Goal: Task Accomplishment & Management: Complete application form

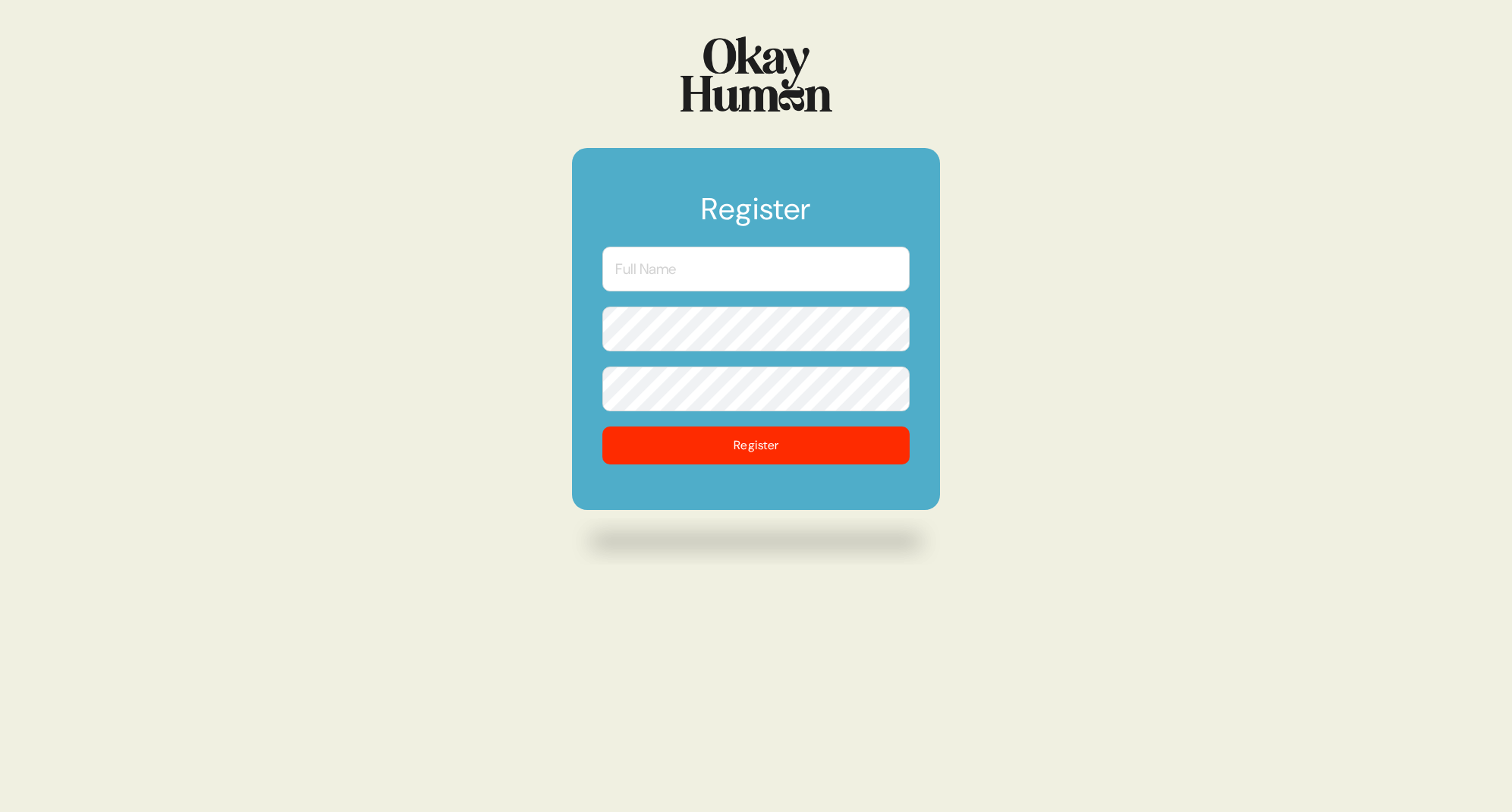
click at [750, 264] on input "text" at bounding box center [756, 268] width 307 height 45
type input "[PERSON_NAME]"
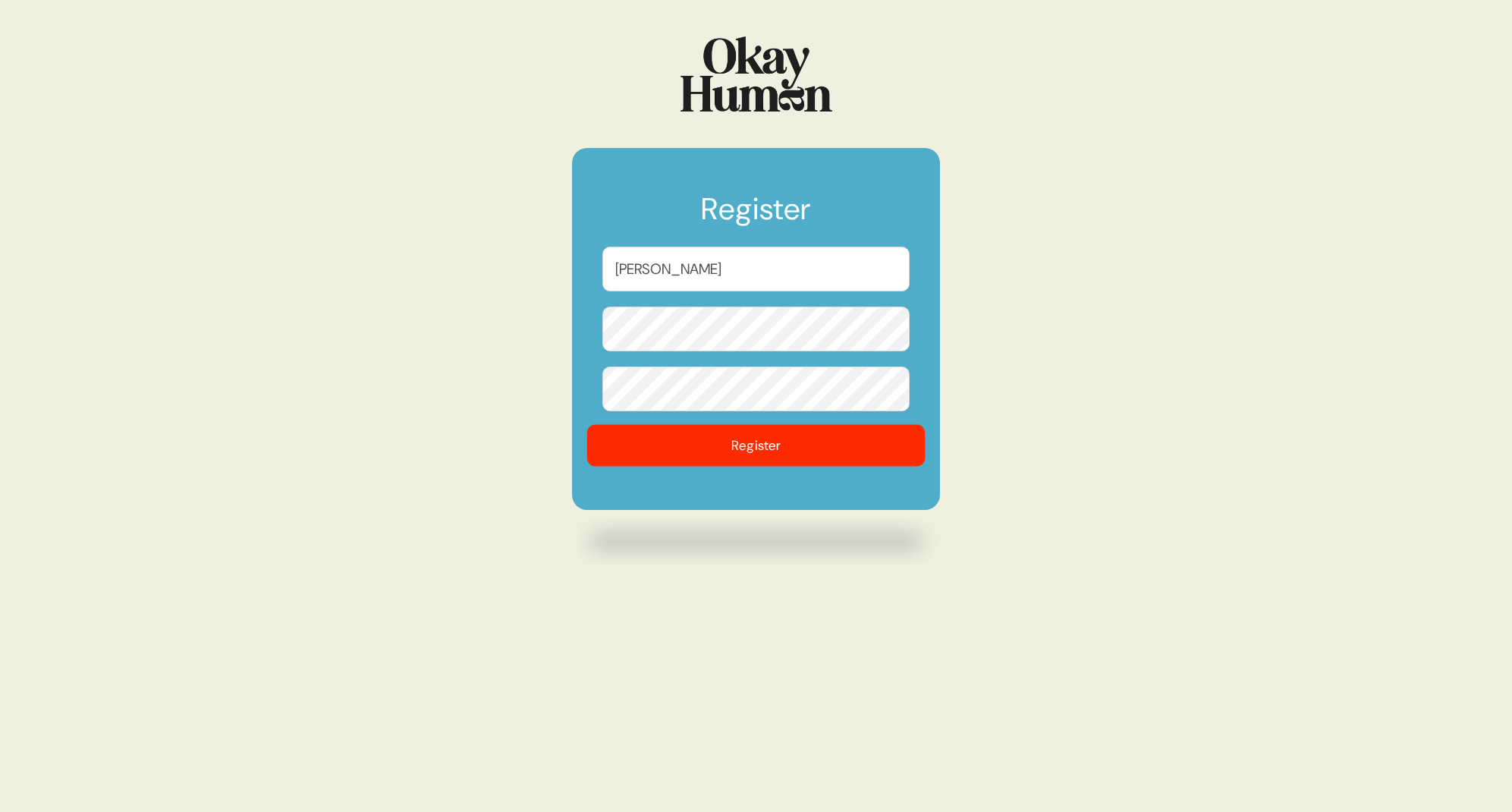
click at [765, 451] on button "Register" at bounding box center [756, 446] width 339 height 42
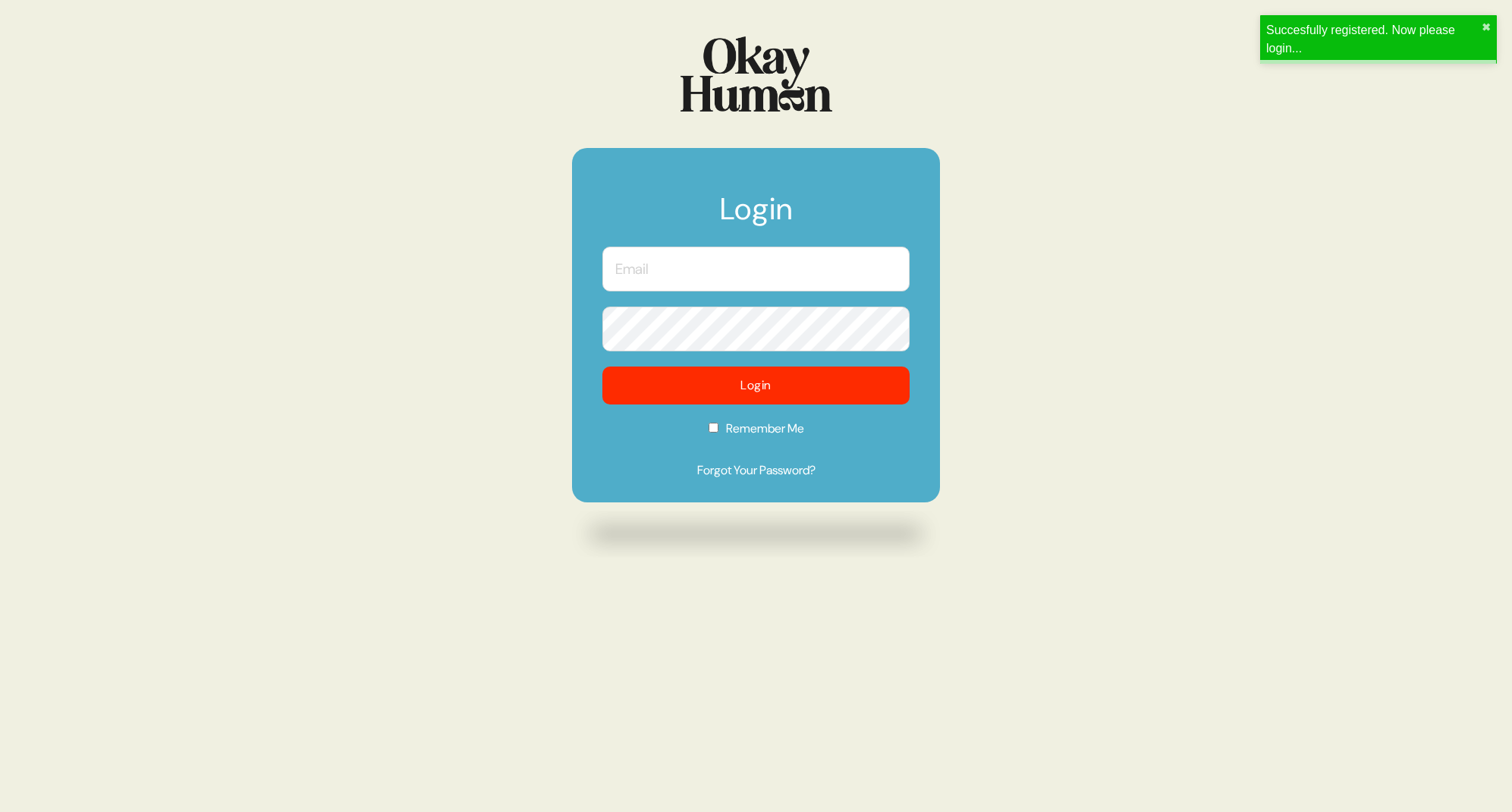
click at [689, 274] on input "text" at bounding box center [756, 268] width 307 height 45
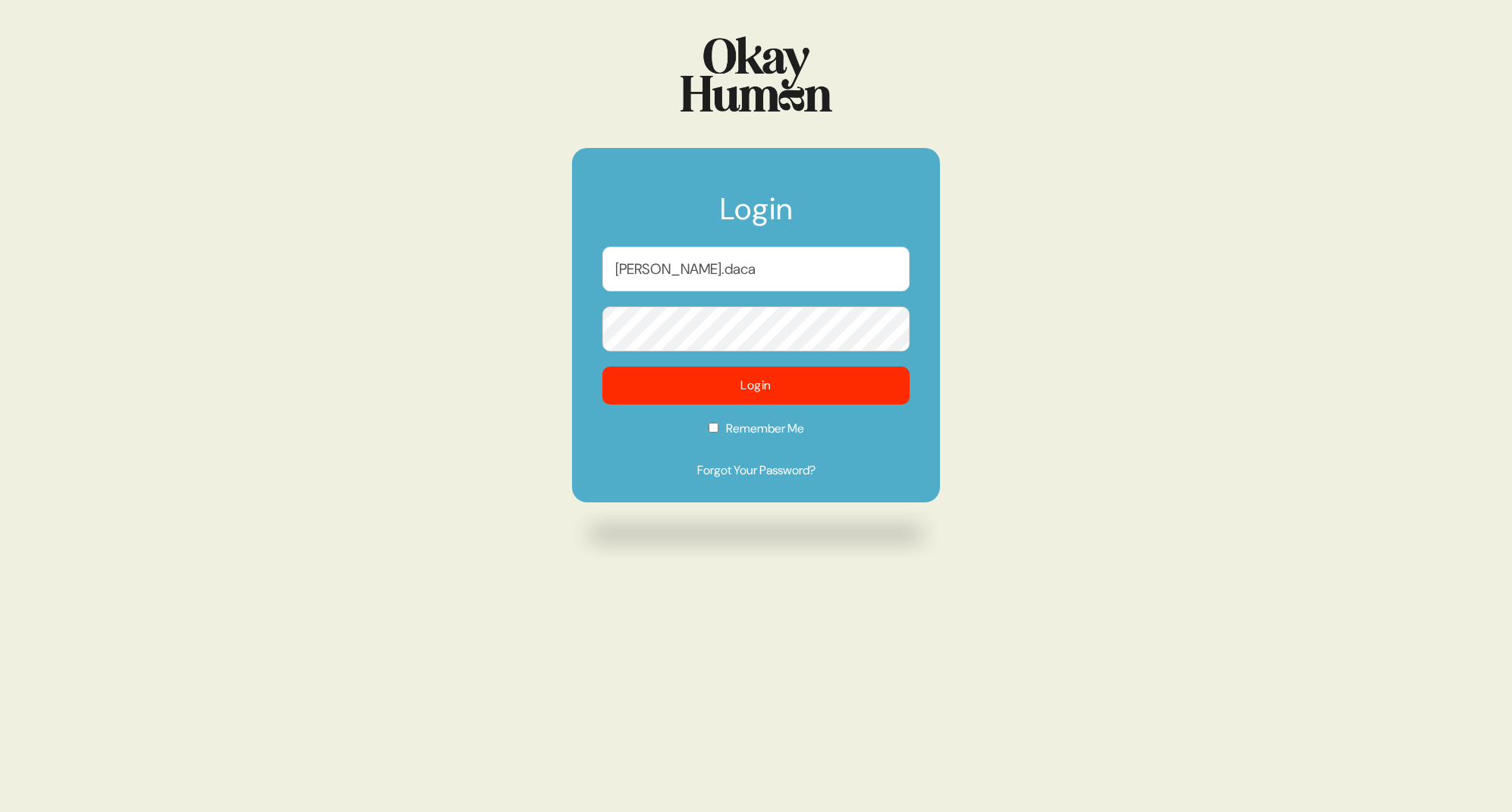
type input "[PERSON_NAME][EMAIL_ADDRESS][DOMAIN_NAME]"
click at [709, 430] on input "Remember Me" at bounding box center [714, 428] width 10 height 10
checkbox input "true"
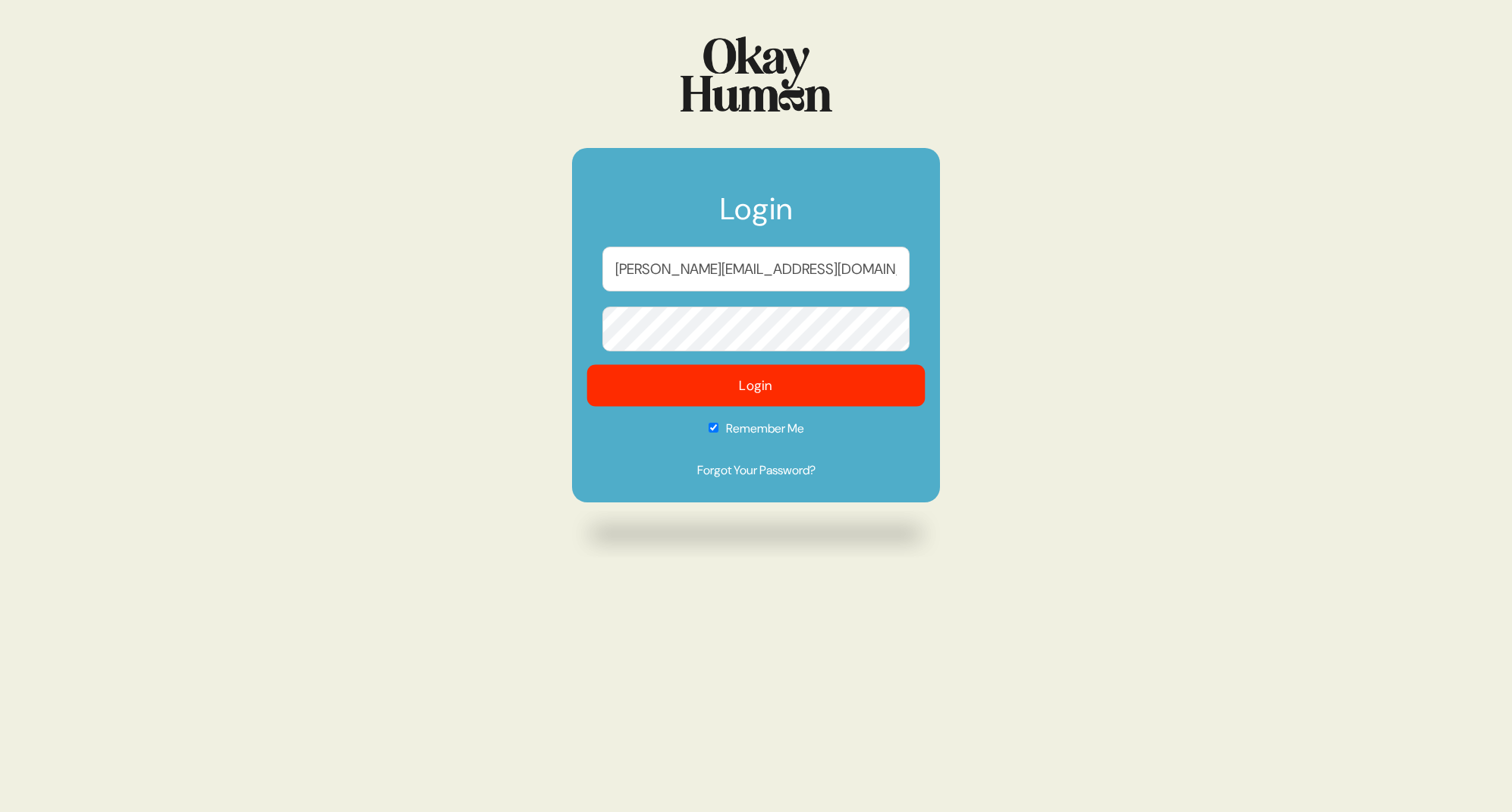
click at [727, 391] on button "Login" at bounding box center [756, 386] width 339 height 42
click at [770, 388] on button "Login" at bounding box center [756, 386] width 339 height 42
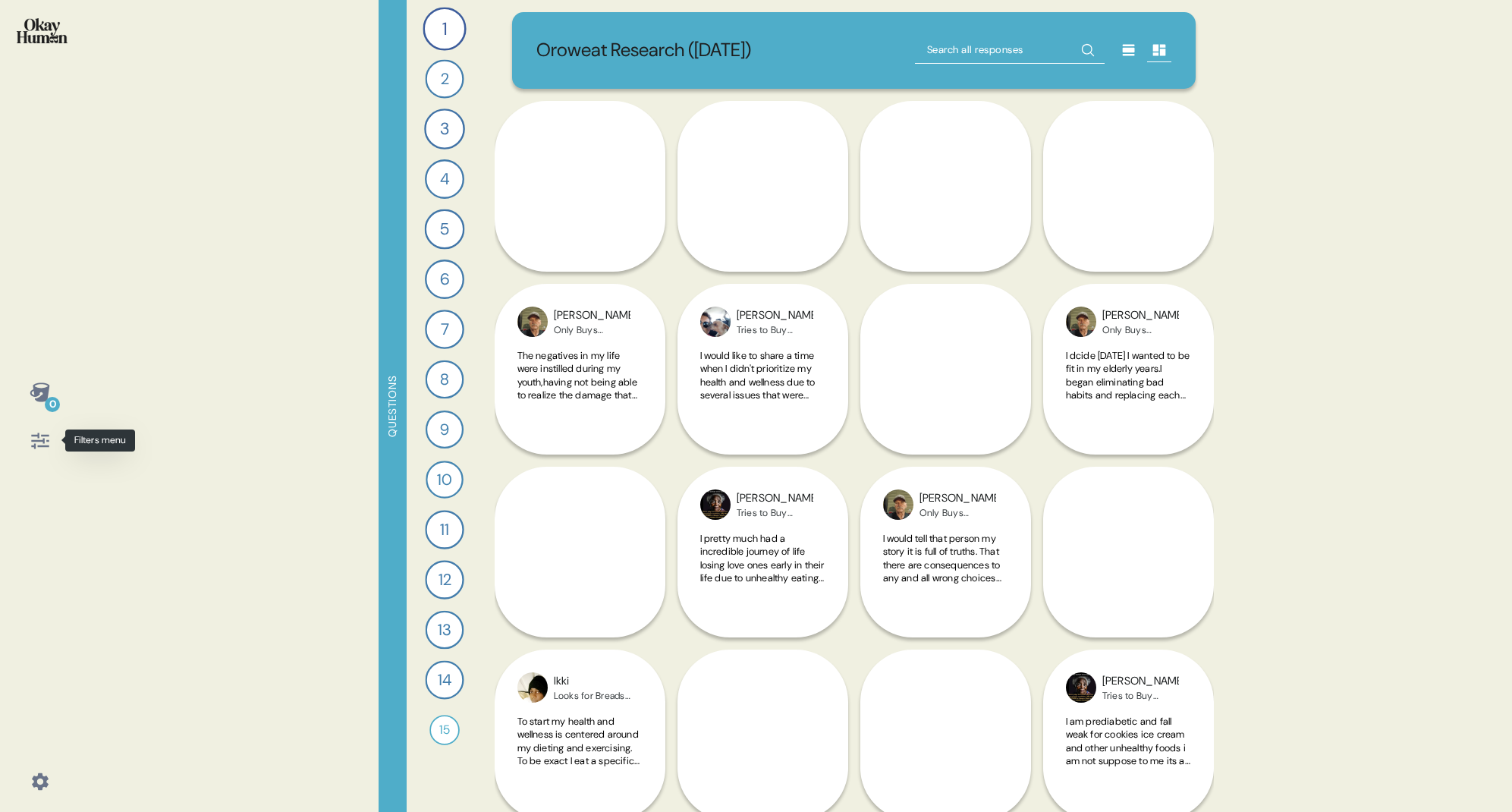
click at [44, 442] on icon at bounding box center [40, 440] width 21 height 21
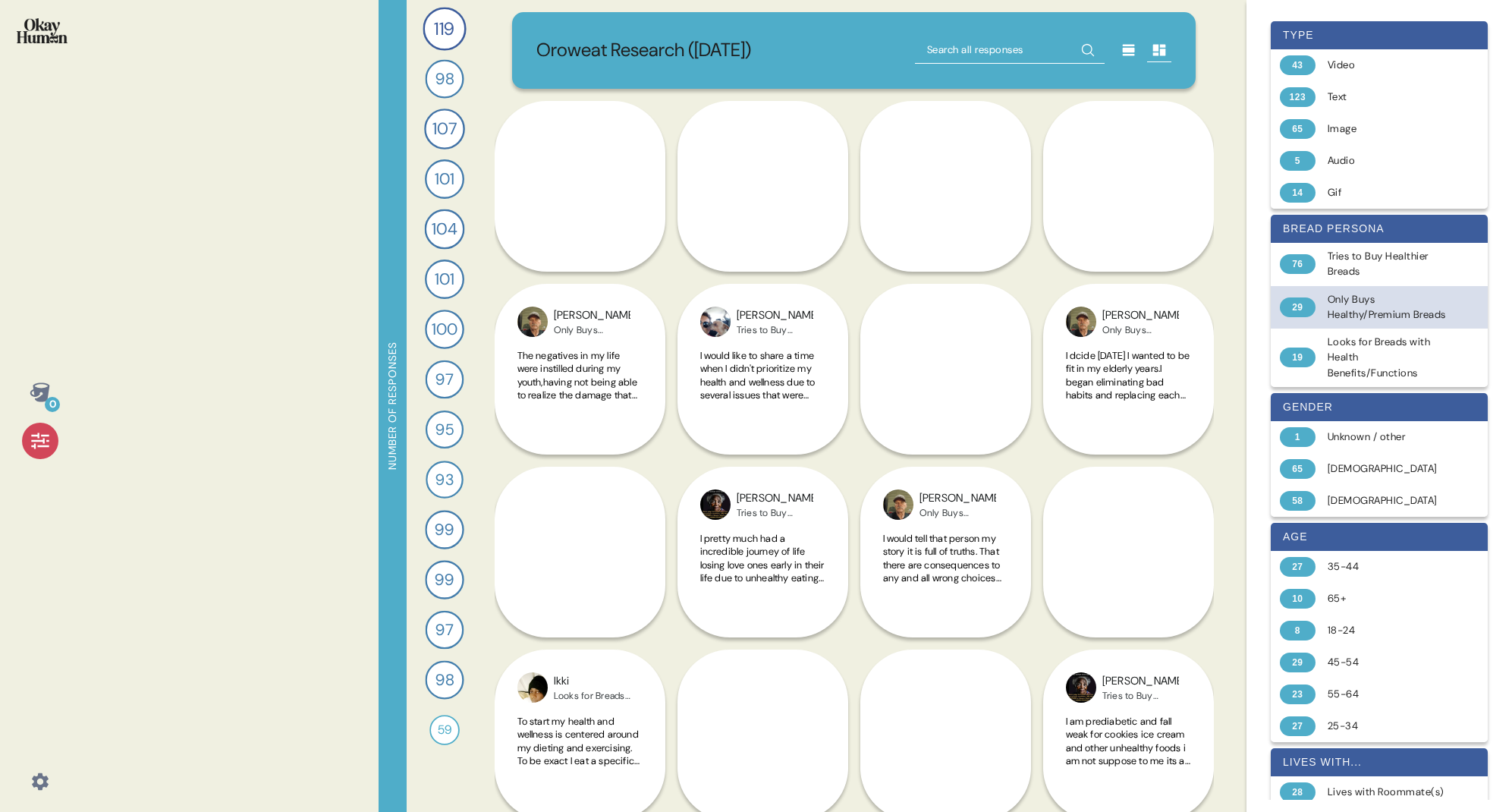
click at [1391, 318] on div "Only Buys Healthy/Premium Breads" at bounding box center [1388, 307] width 121 height 31
